Goal: Information Seeking & Learning: Learn about a topic

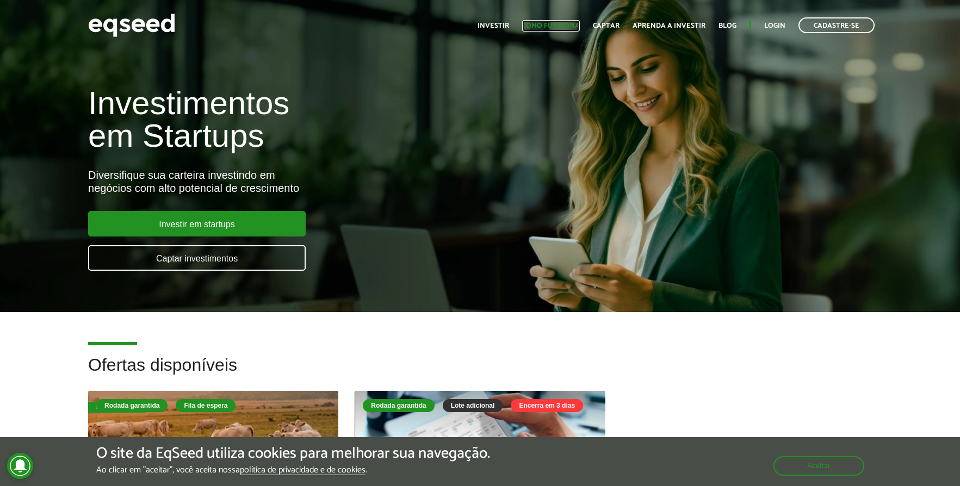
click at [548, 22] on link "Como funciona" at bounding box center [551, 25] width 58 height 7
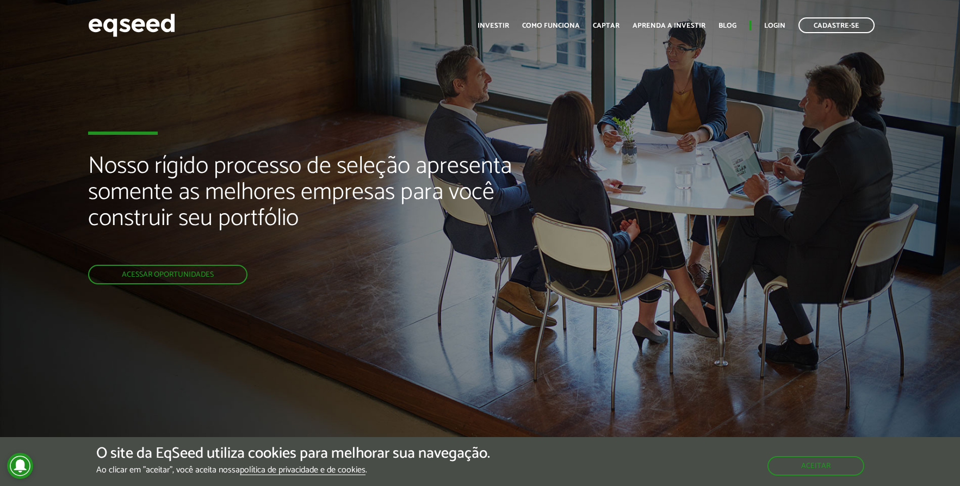
click at [480, 27] on ul "Início Investir Como funciona Captar Aprenda a investir Blog Login Cadastre-se" at bounding box center [676, 25] width 408 height 16
click at [488, 26] on link "Investir" at bounding box center [494, 25] width 32 height 7
